Goal: Task Accomplishment & Management: Understand process/instructions

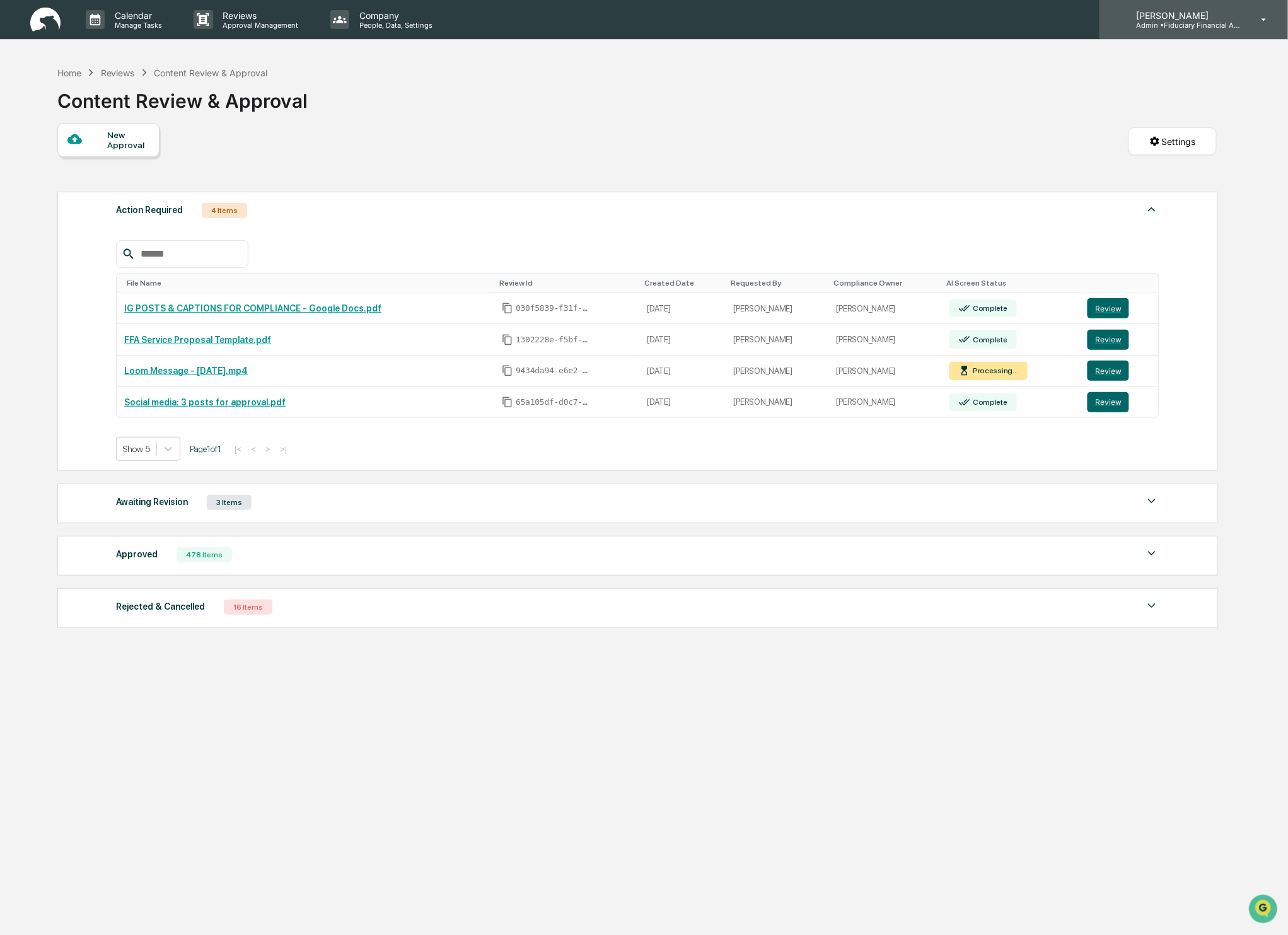
click at [1182, 21] on p "Admin • Fiduciary Financial Advisors" at bounding box center [1185, 25] width 117 height 9
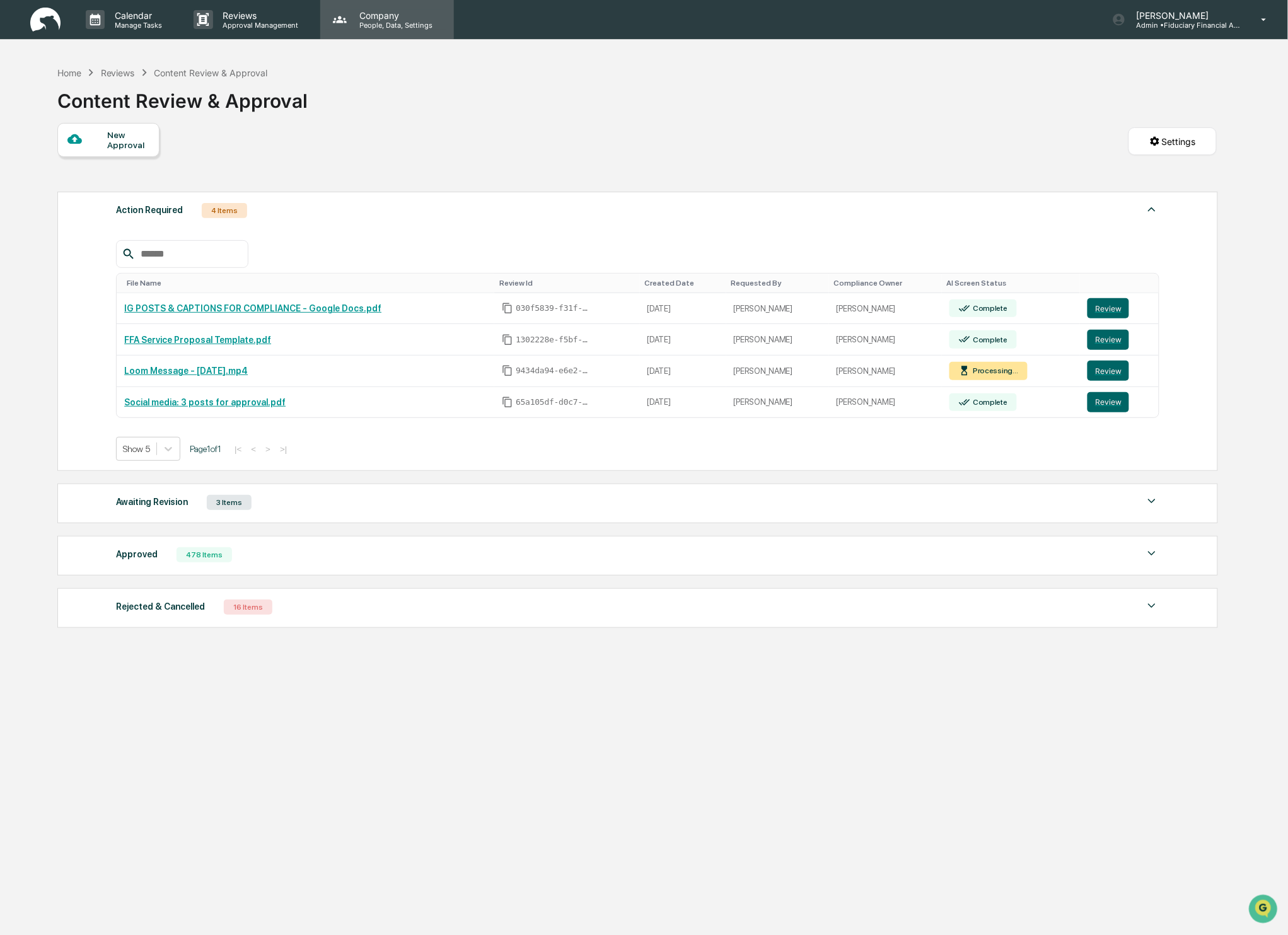
click at [366, 21] on p "People, Data, Settings" at bounding box center [394, 25] width 89 height 9
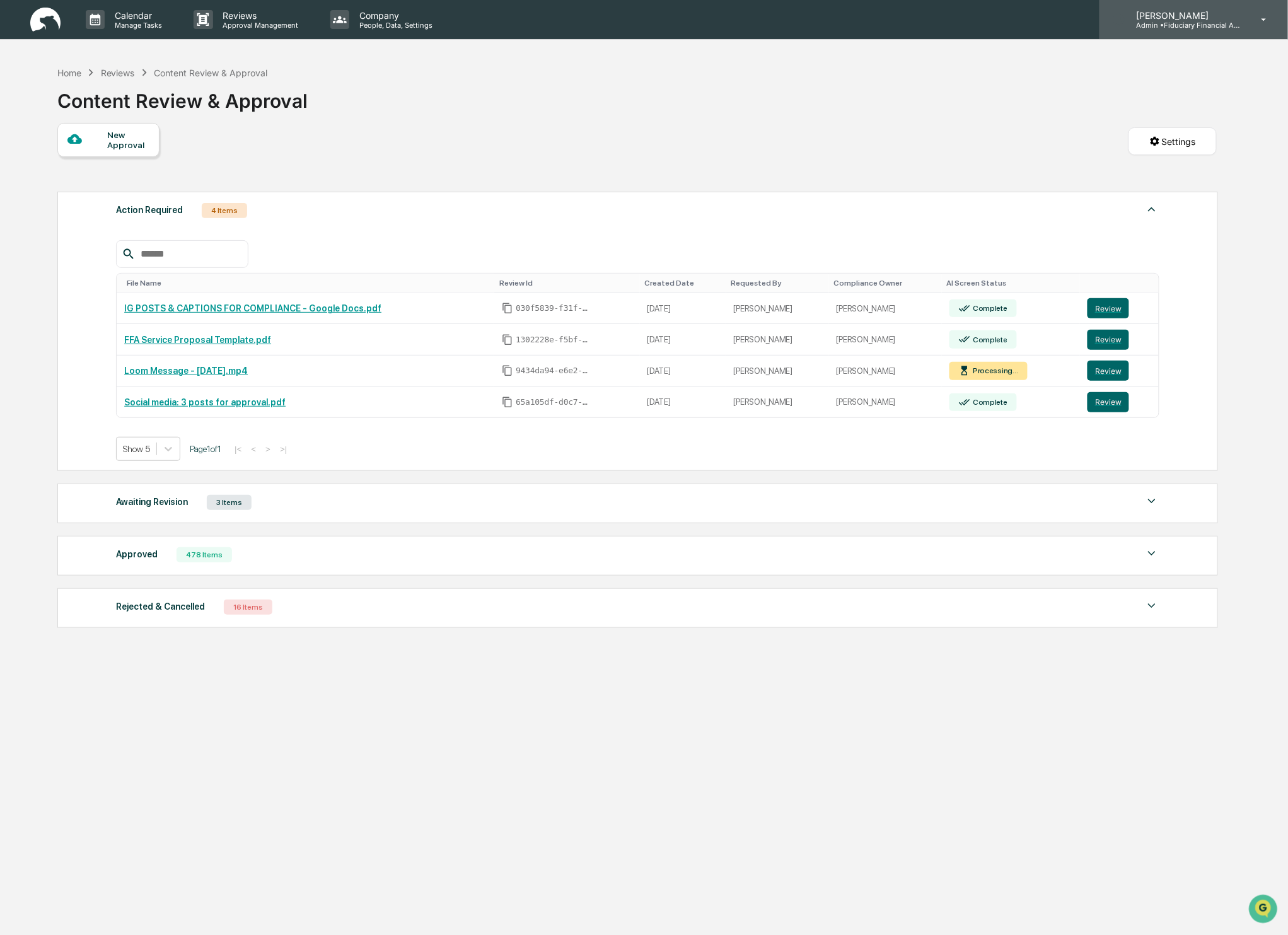
click at [1168, 27] on p "Admin • Fiduciary Financial Advisors" at bounding box center [1185, 25] width 117 height 9
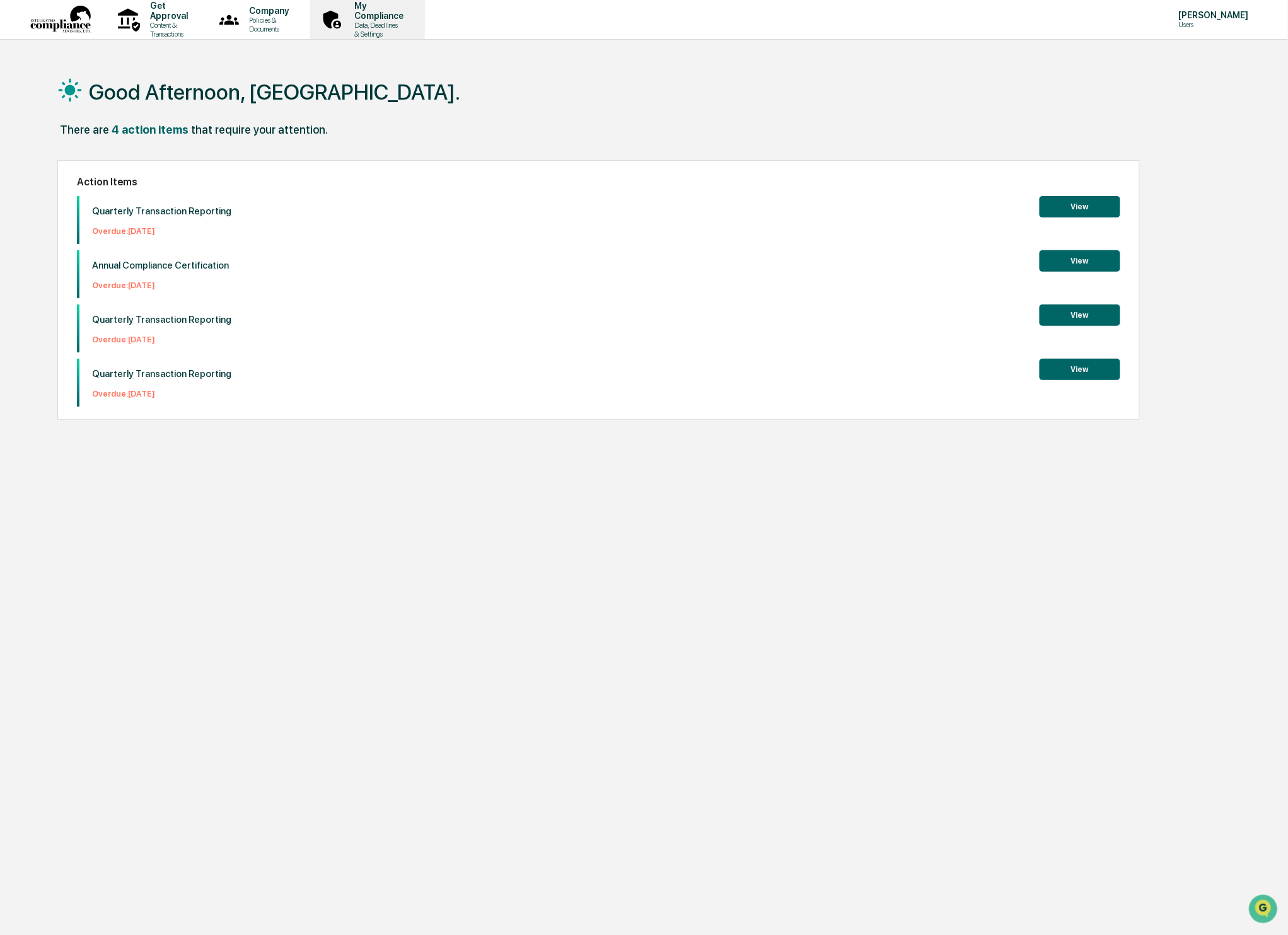
click at [410, 19] on p "My Compliance" at bounding box center [377, 11] width 66 height 20
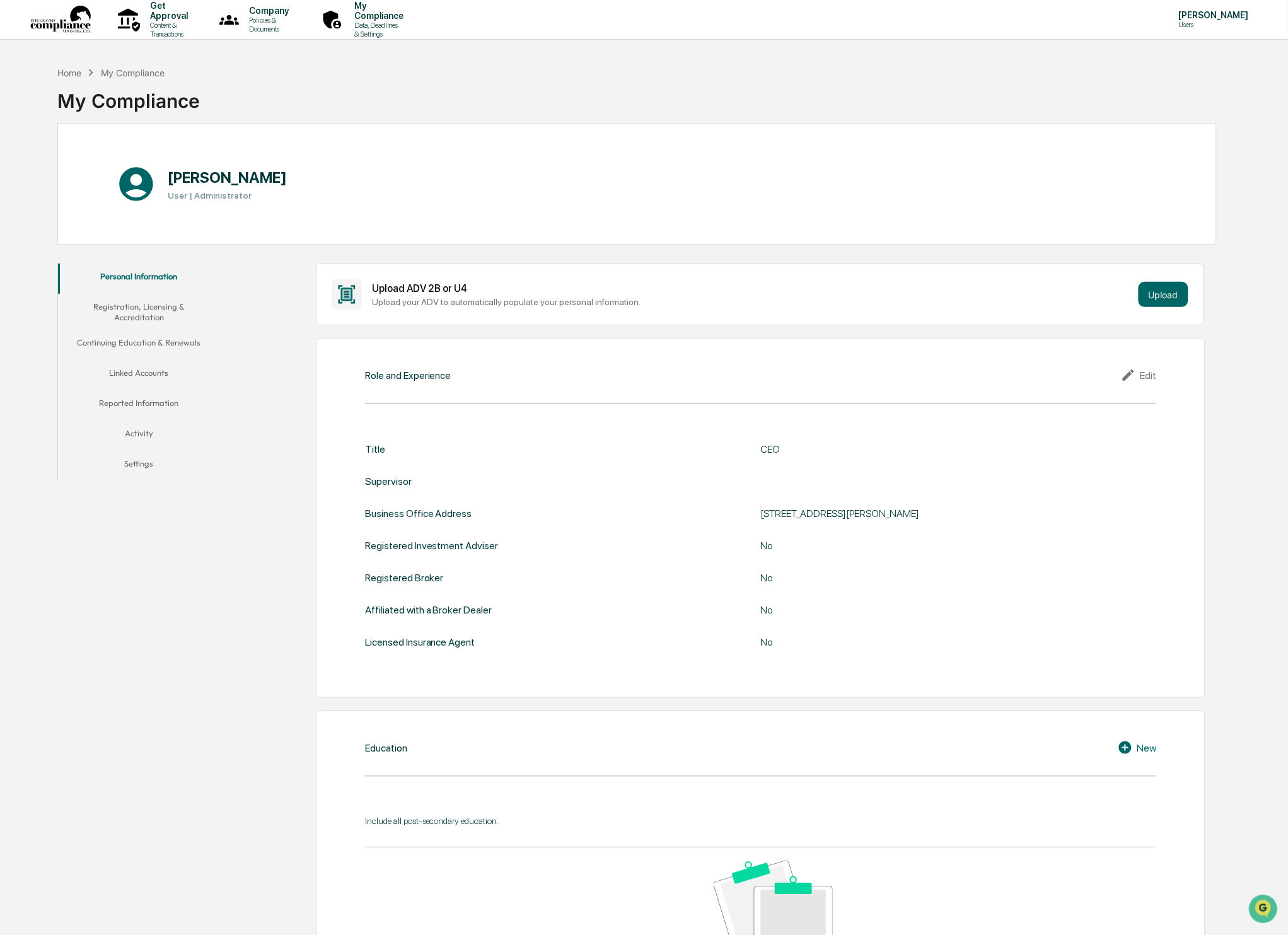
click at [154, 304] on button "Registration, Licensing & Accreditation" at bounding box center [139, 311] width 161 height 36
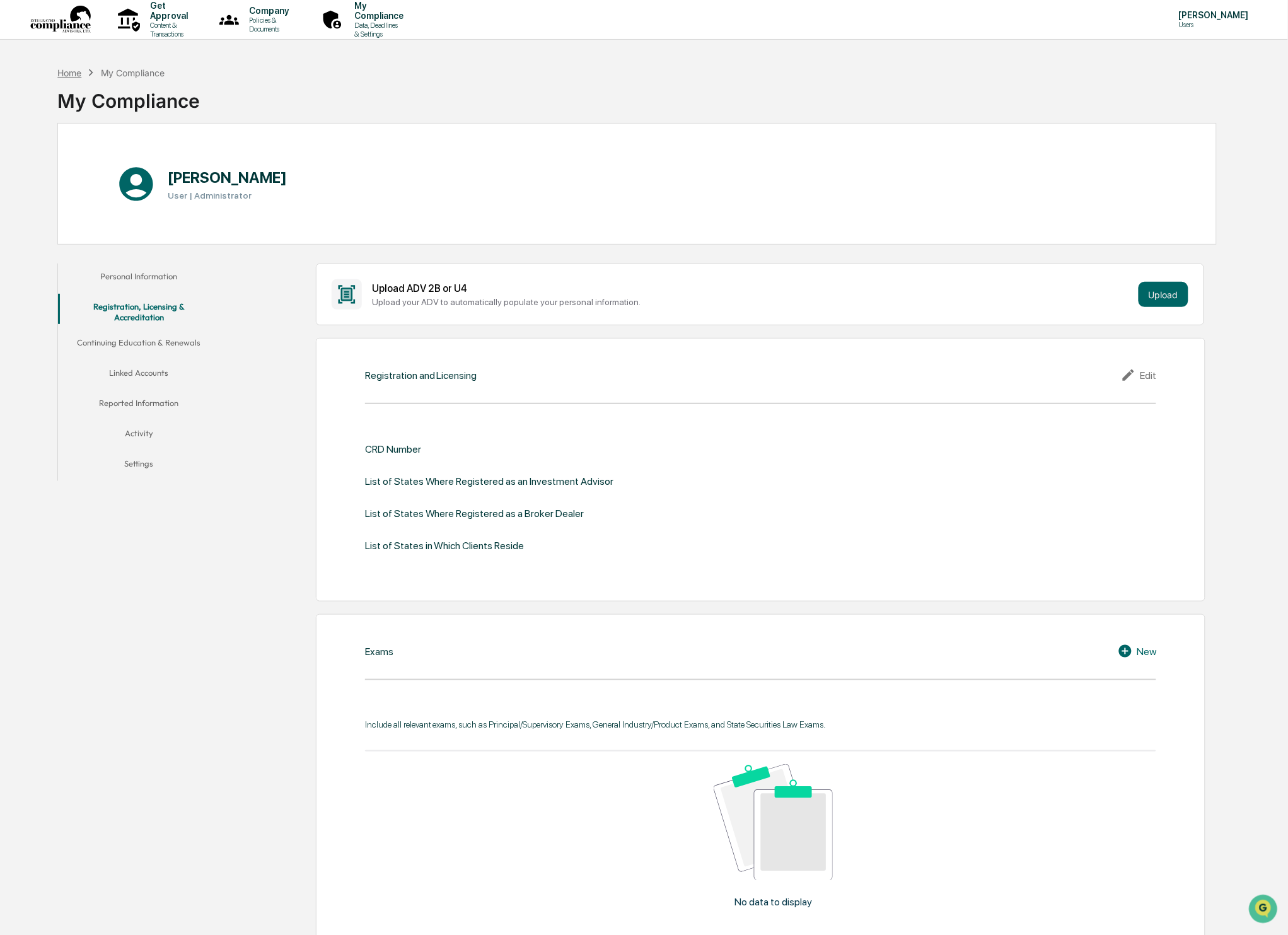
click at [57, 73] on div "Home" at bounding box center [69, 73] width 24 height 11
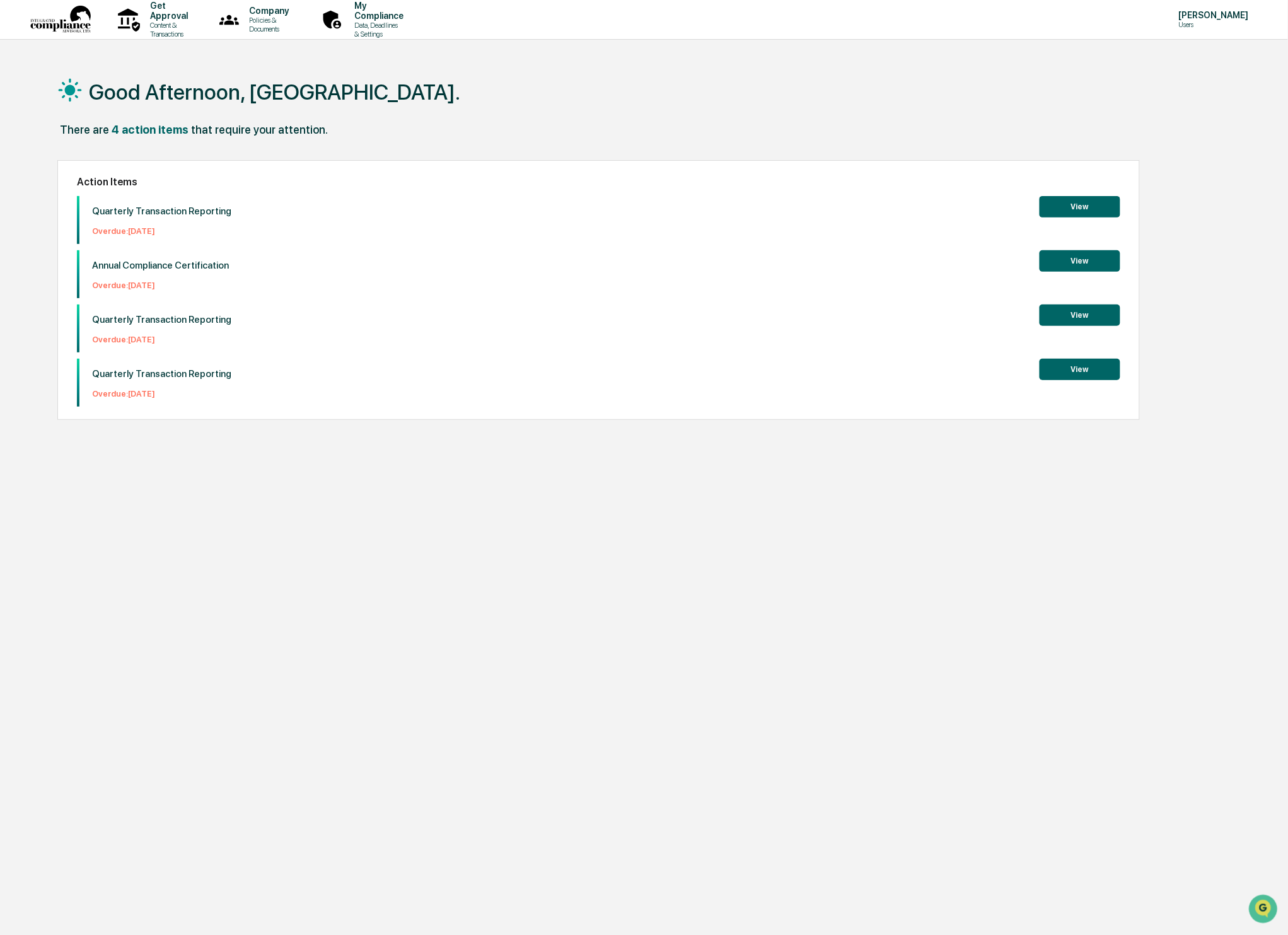
click at [1084, 365] on button "View" at bounding box center [1080, 369] width 81 height 21
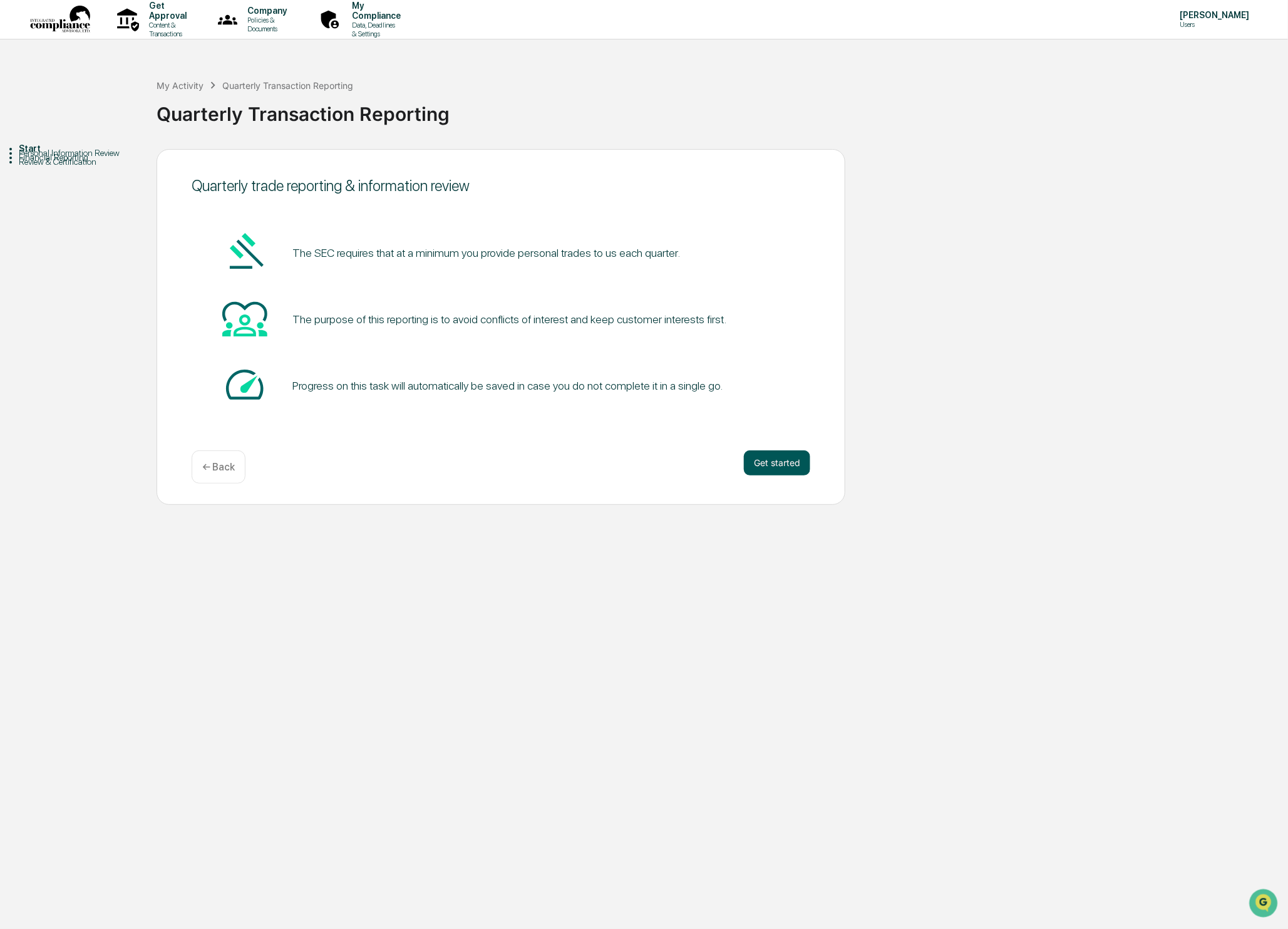
click at [745, 461] on button "Get started" at bounding box center [777, 463] width 66 height 25
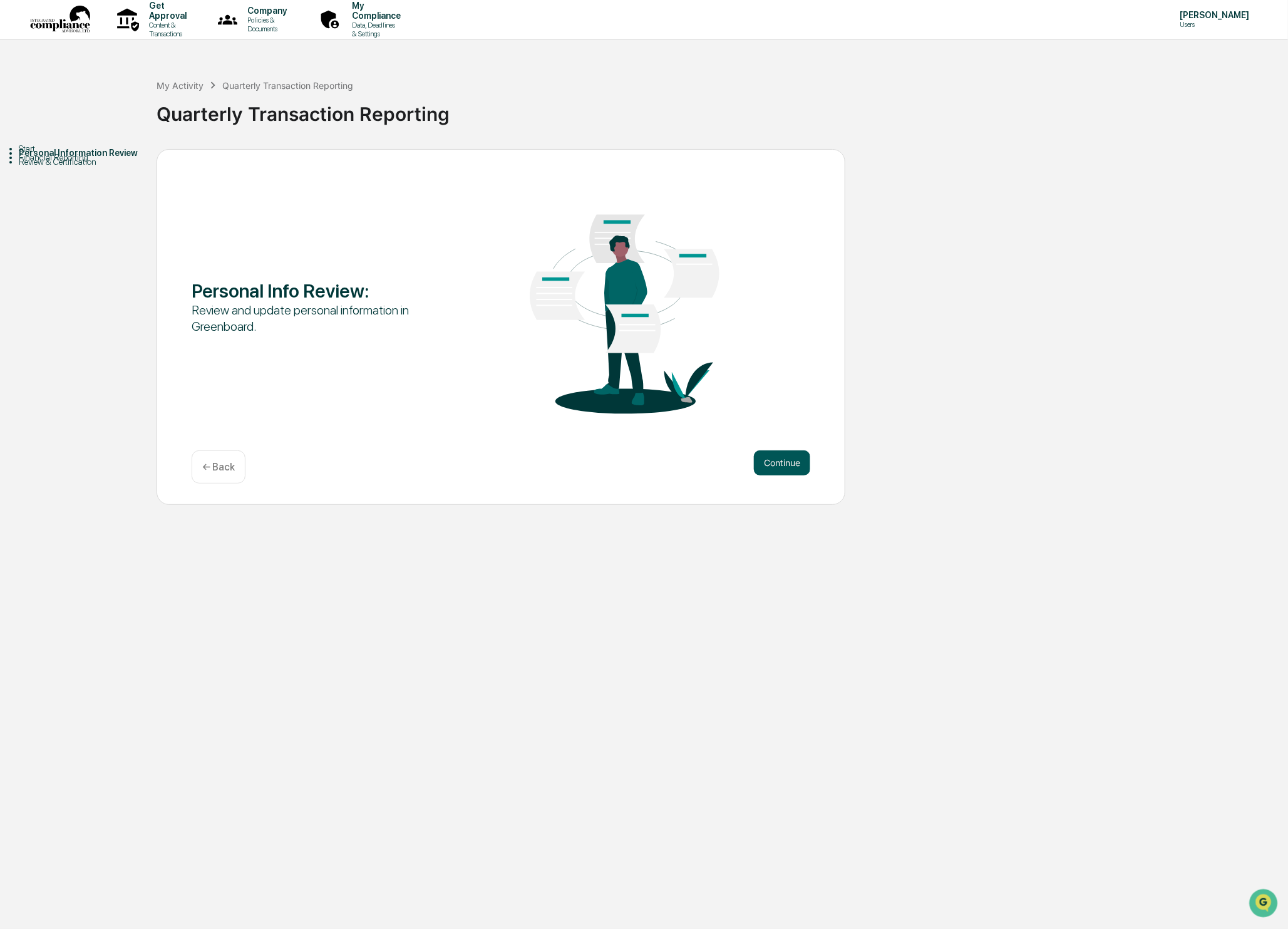
click at [762, 466] on button "Continue" at bounding box center [782, 463] width 57 height 25
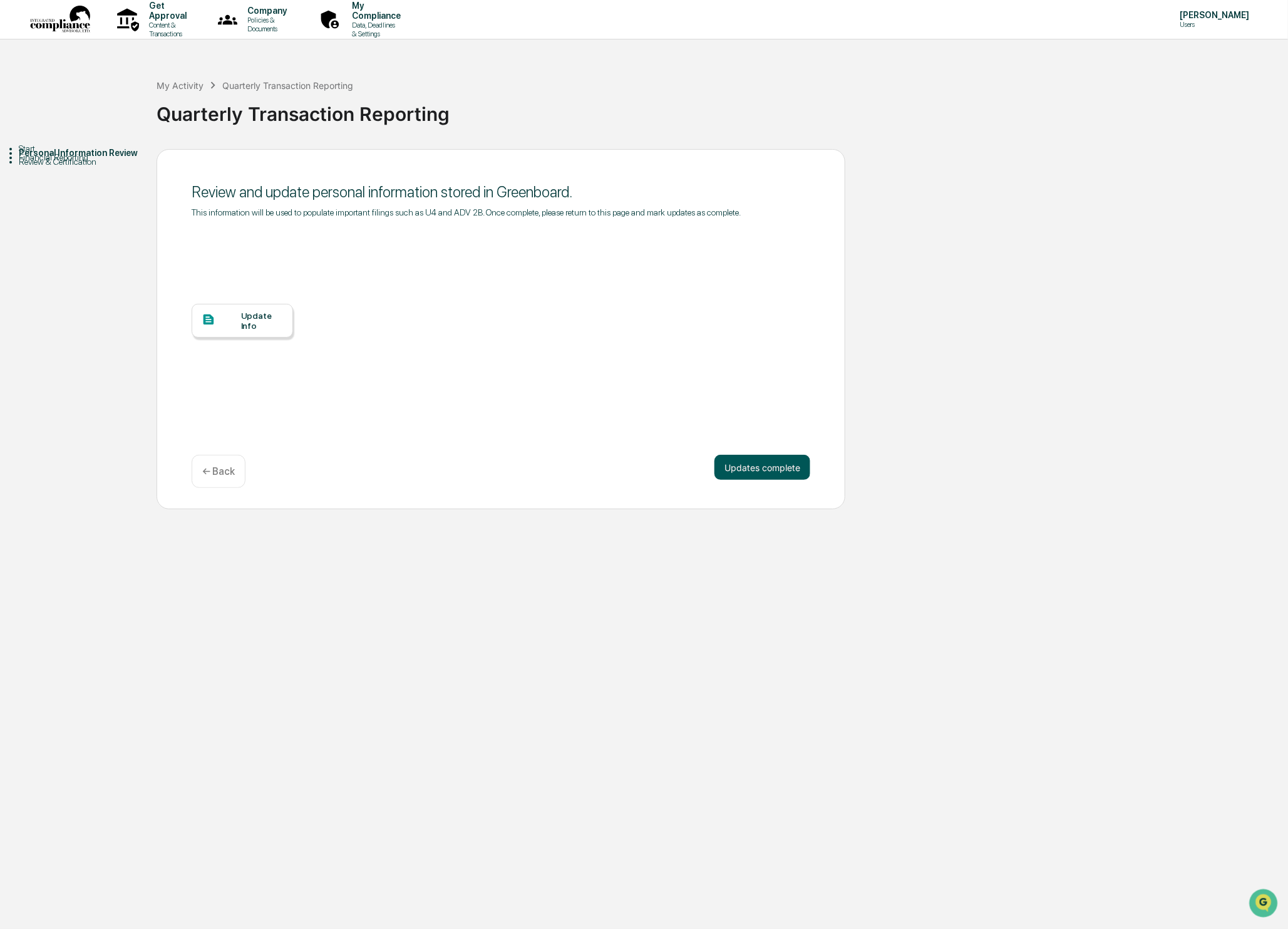
click at [757, 475] on button "Updates complete" at bounding box center [762, 467] width 96 height 25
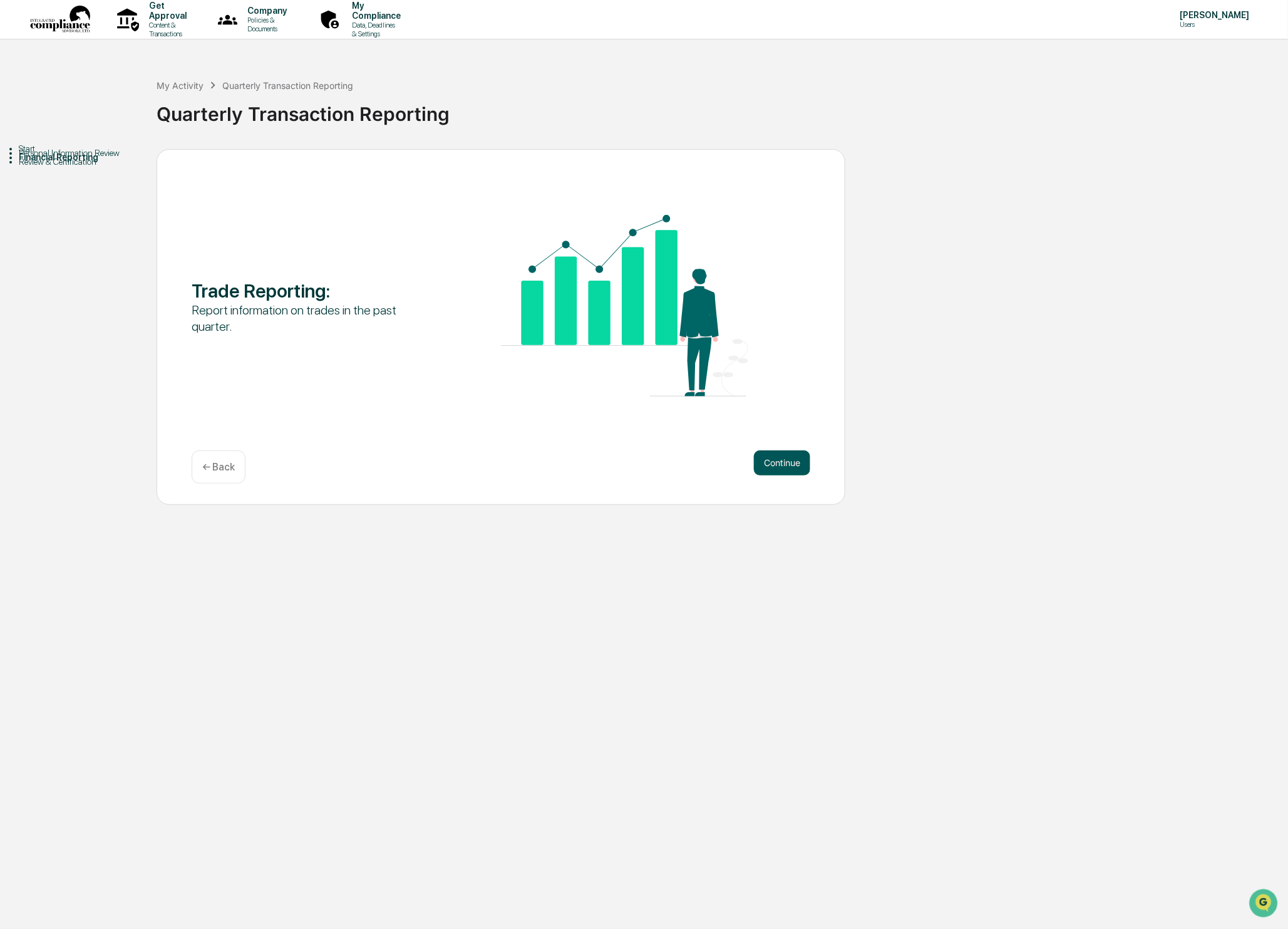
click at [791, 463] on button "Continue" at bounding box center [782, 463] width 57 height 25
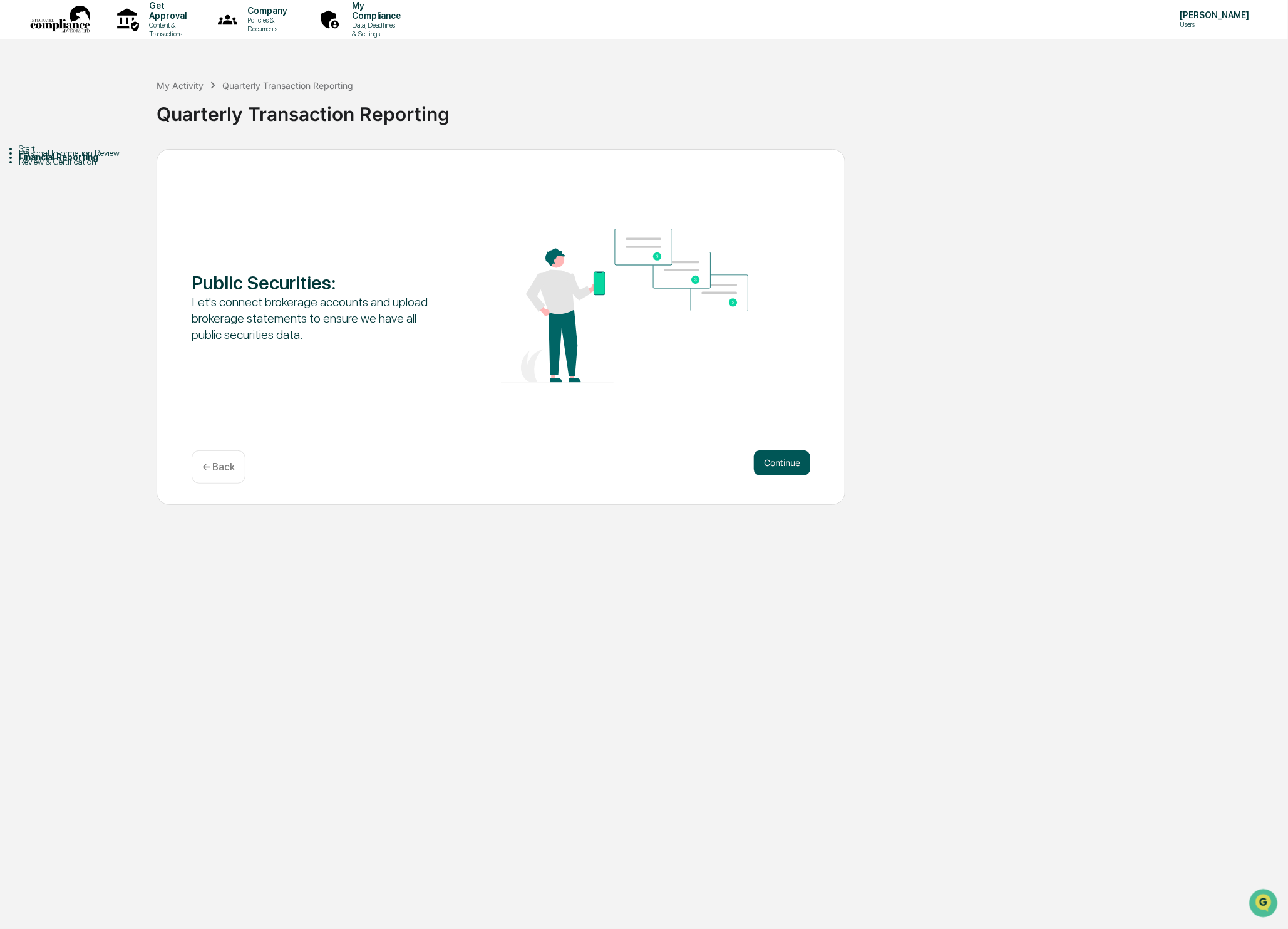
click at [788, 464] on button "Continue" at bounding box center [782, 463] width 57 height 25
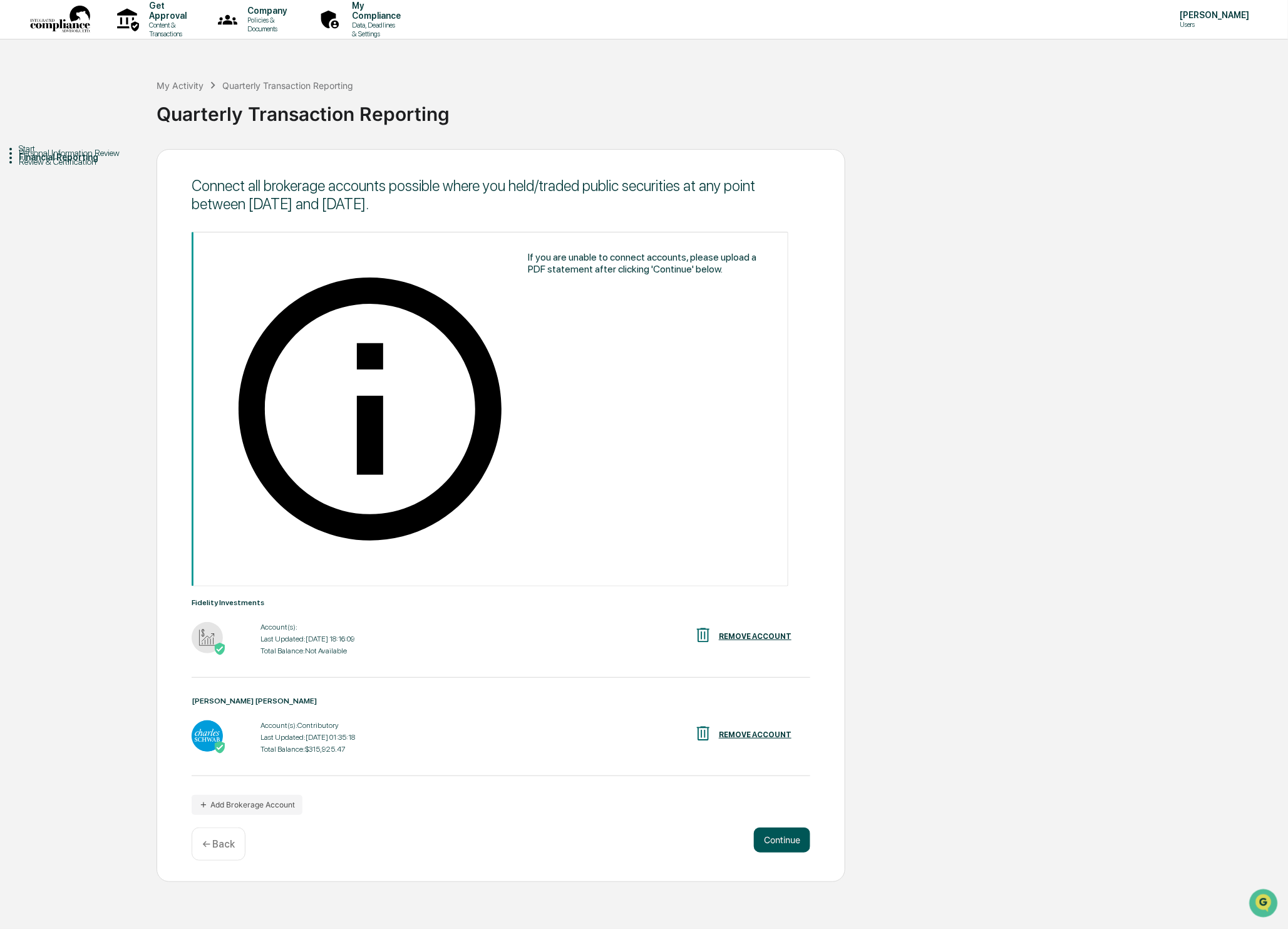
click at [781, 827] on button "Continue" at bounding box center [782, 840] width 57 height 25
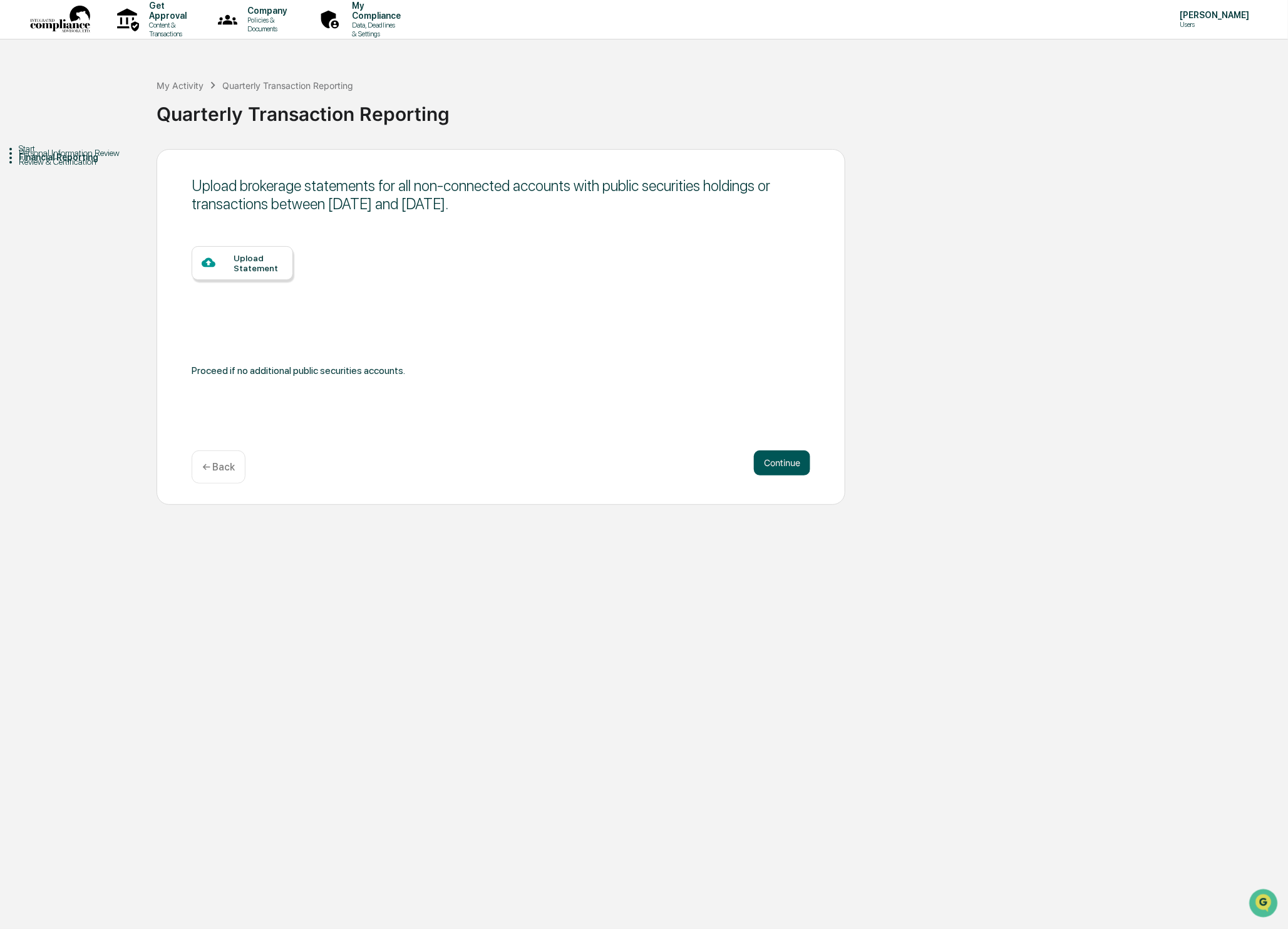
click at [794, 467] on button "Continue" at bounding box center [782, 463] width 57 height 25
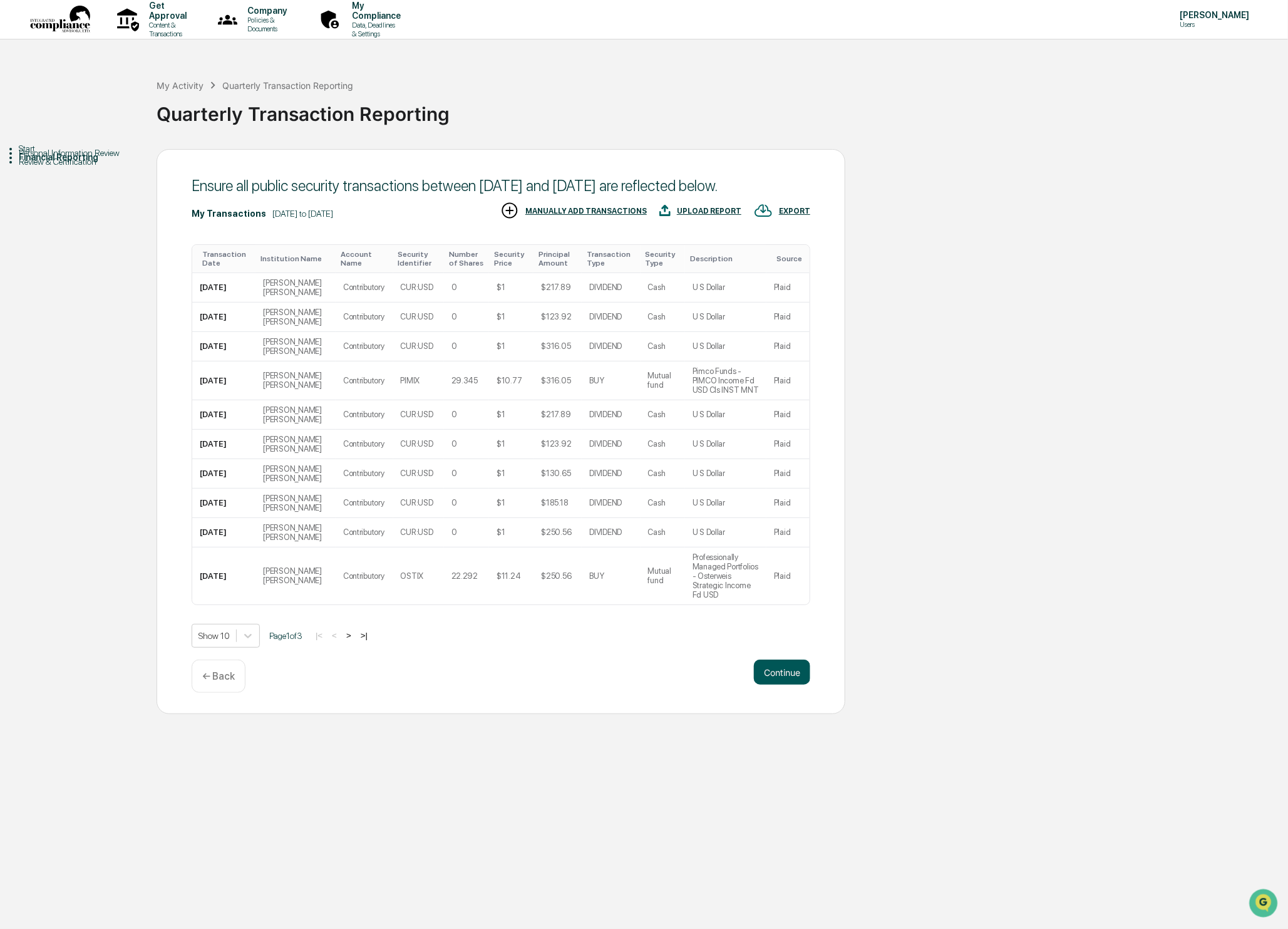
click at [786, 685] on button "Continue" at bounding box center [782, 672] width 57 height 25
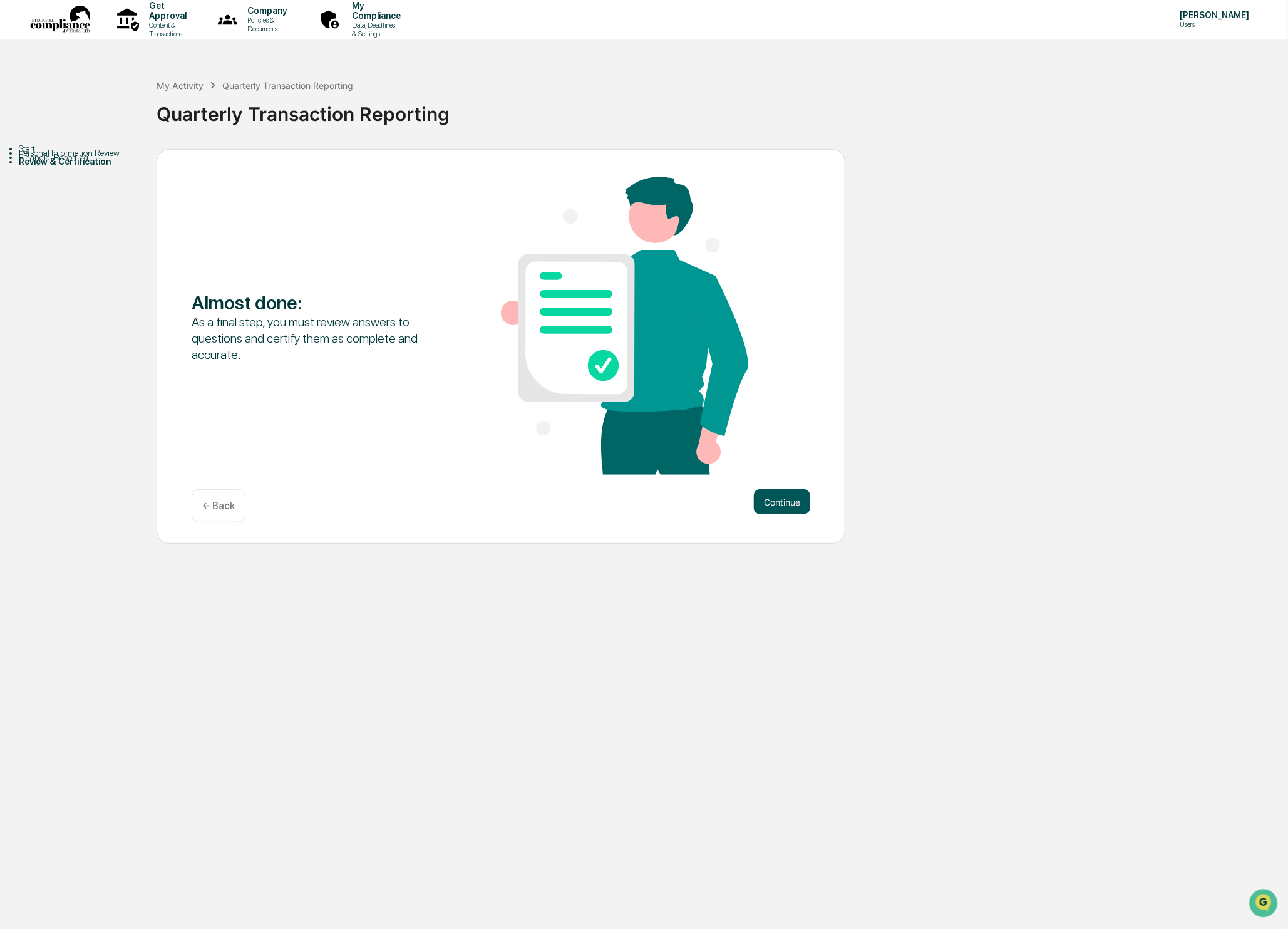
click at [780, 498] on button "Continue" at bounding box center [782, 501] width 57 height 25
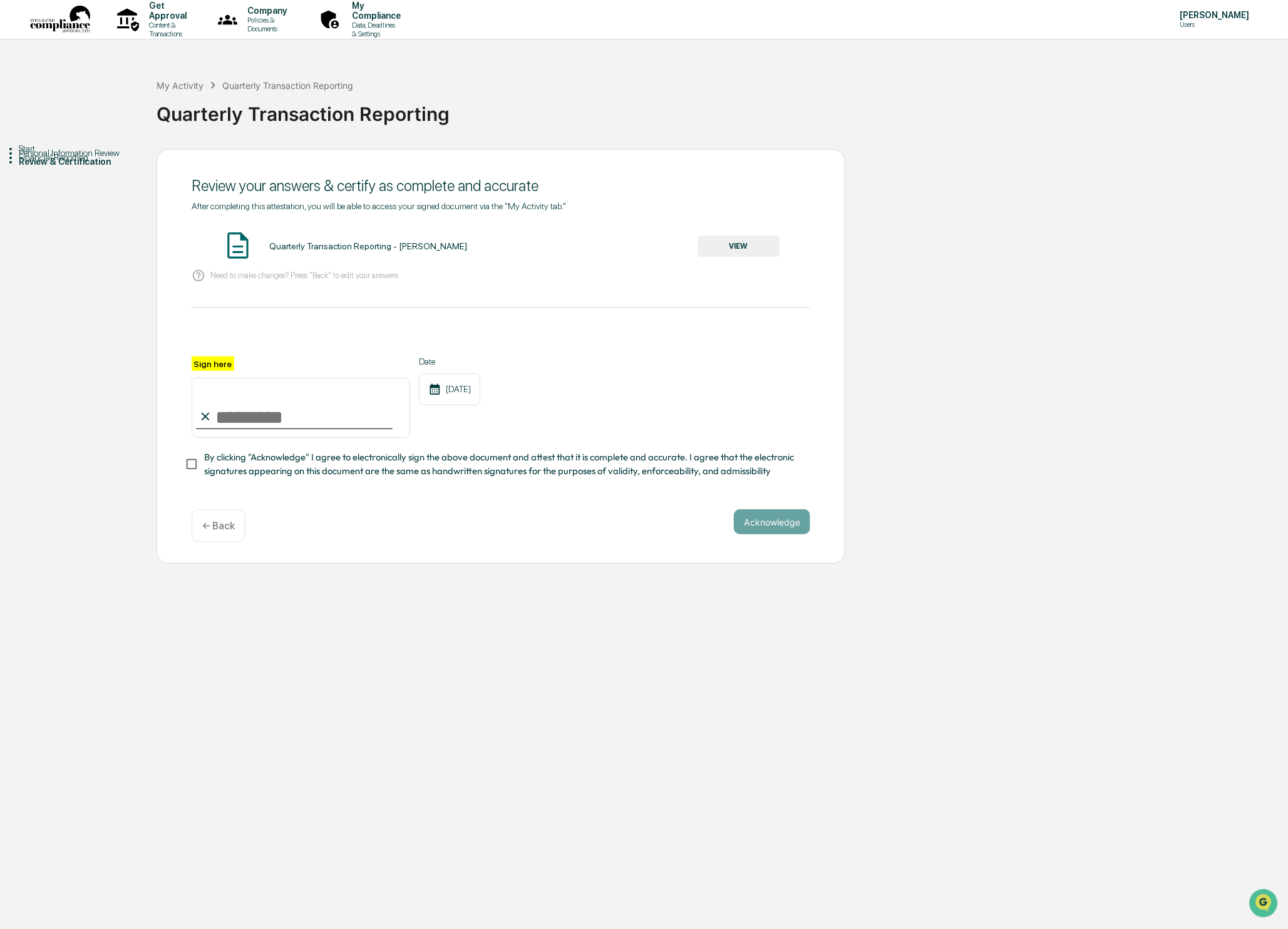
click at [253, 418] on input "Sign here" at bounding box center [301, 407] width 218 height 60
click at [336, 397] on input "Sign here" at bounding box center [301, 407] width 218 height 60
type input "**********"
click at [772, 522] on button "Acknowledge" at bounding box center [772, 522] width 76 height 25
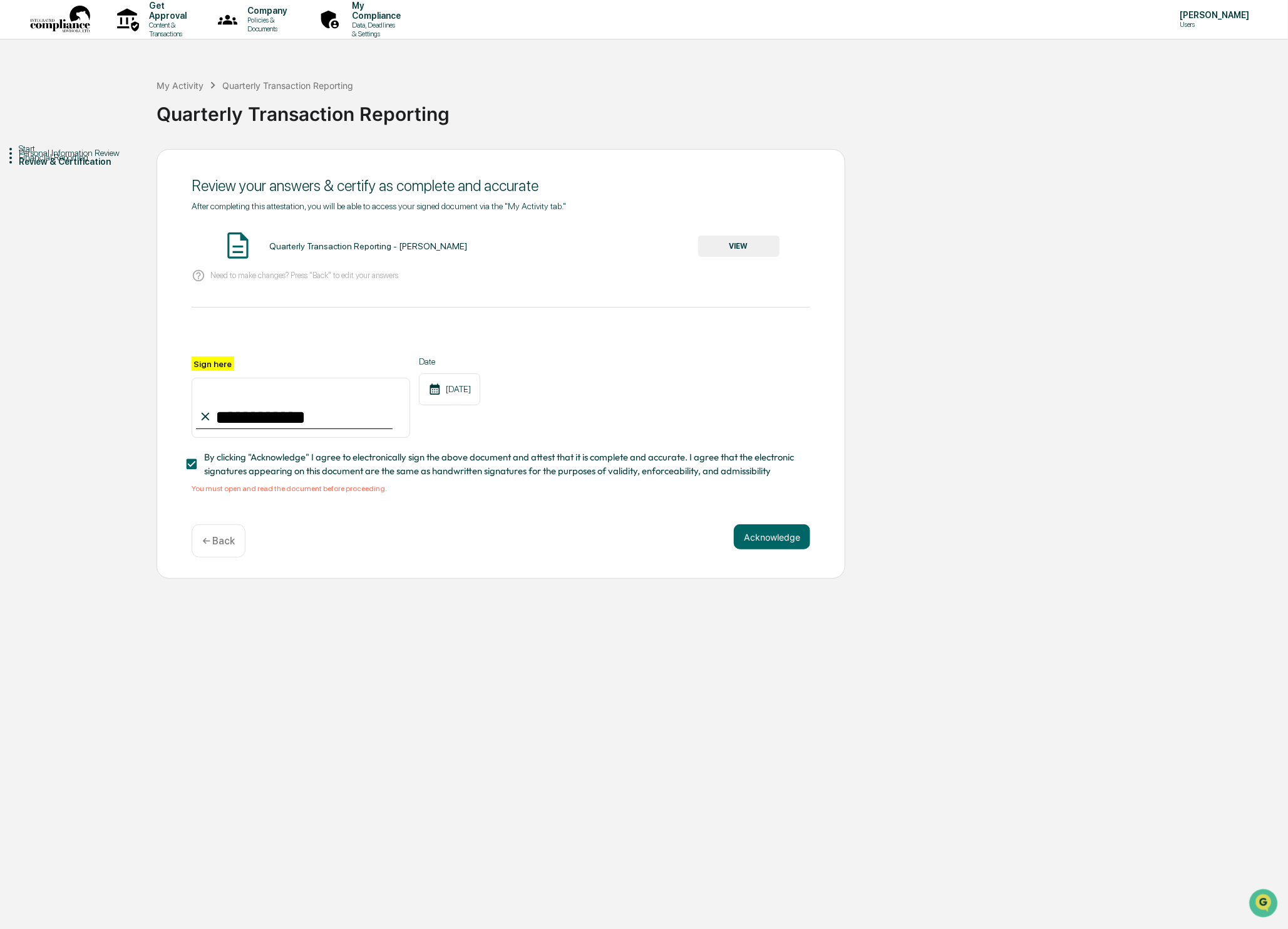
click at [731, 253] on button "VIEW" at bounding box center [738, 246] width 82 height 21
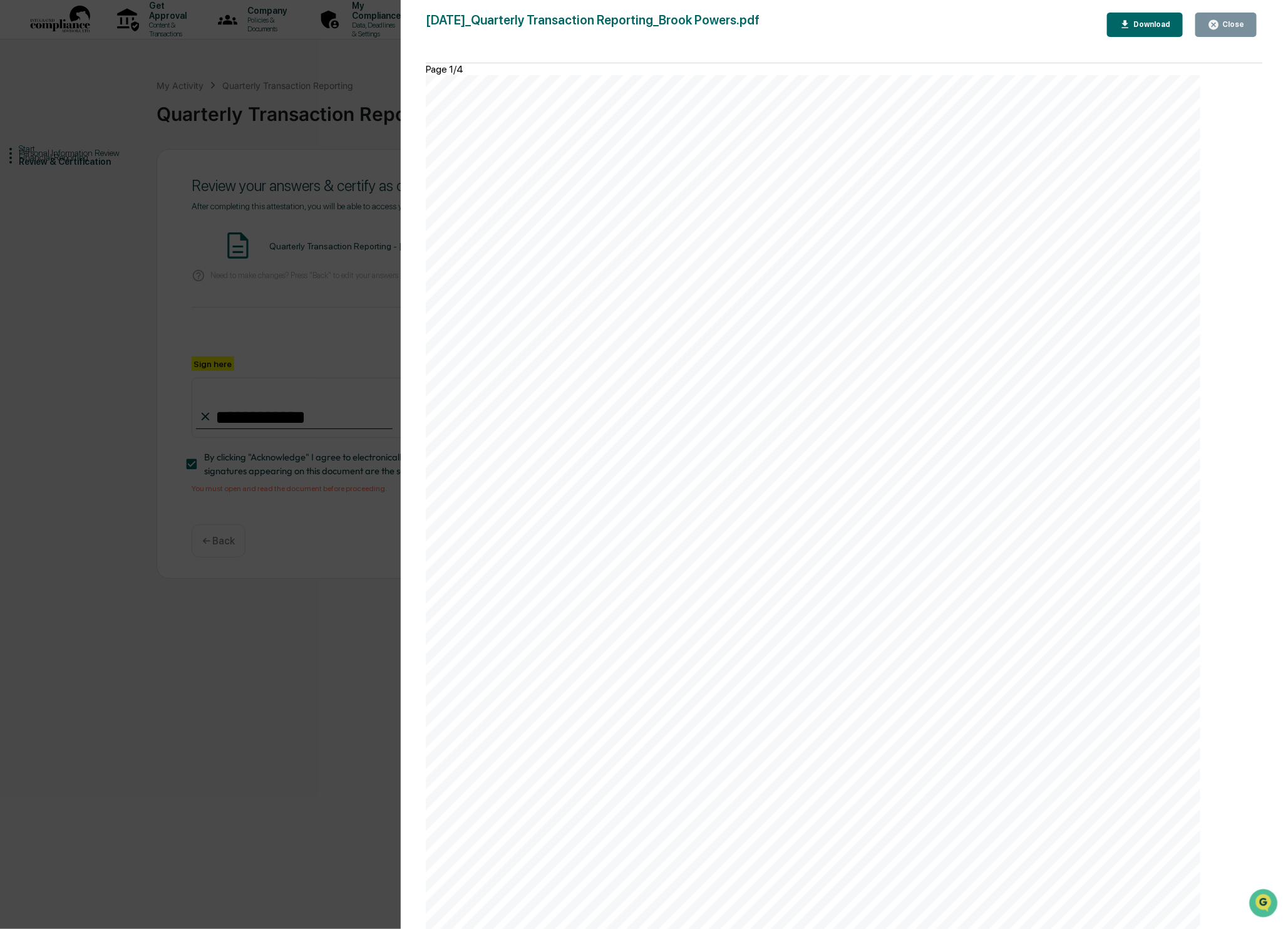
click at [1216, 23] on icon "button" at bounding box center [1214, 25] width 9 height 9
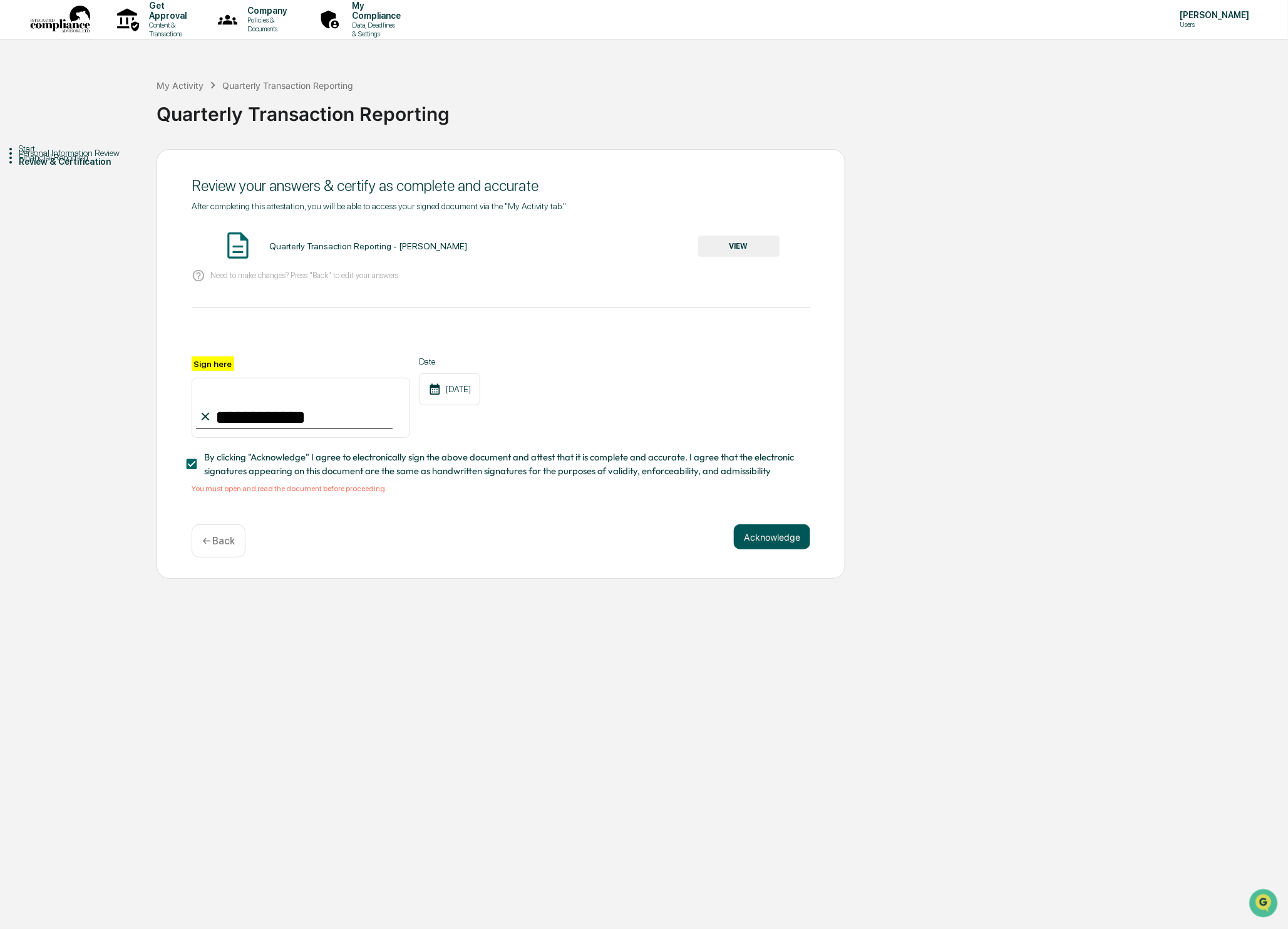
click at [789, 536] on button "Acknowledge" at bounding box center [772, 536] width 76 height 25
